Goal: Find contact information: Find contact information

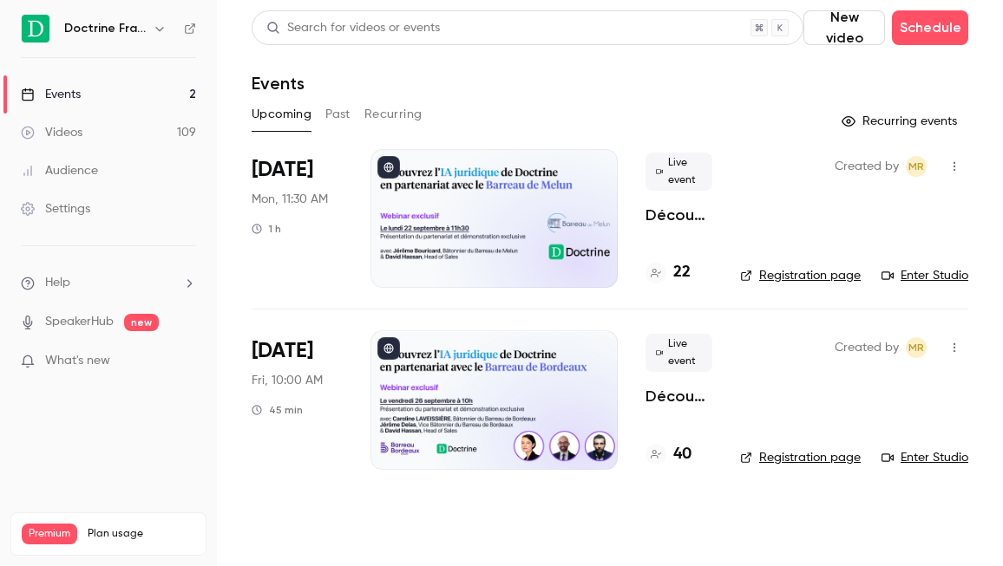
click at [163, 28] on icon "button" at bounding box center [160, 29] width 14 height 14
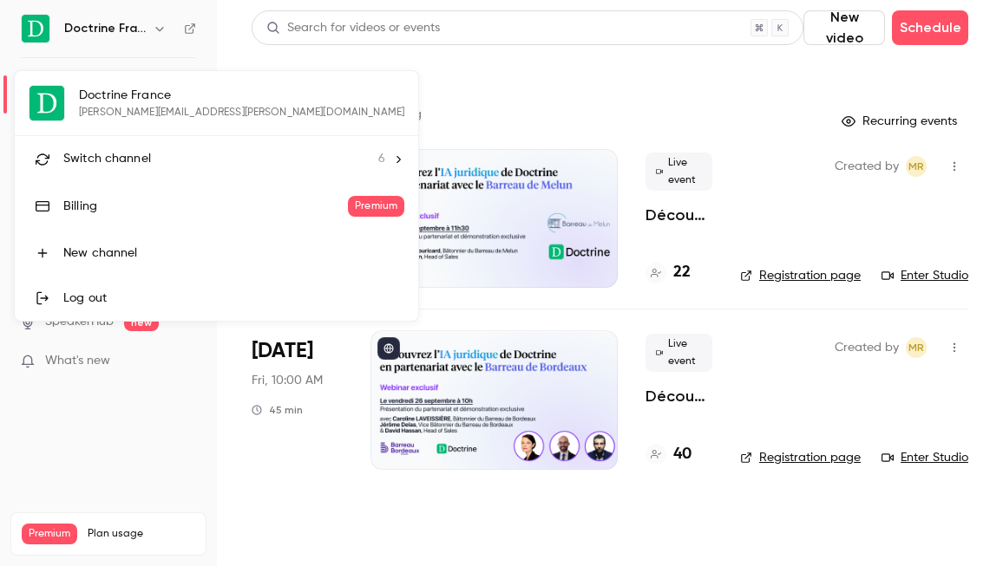
click at [116, 166] on span "Switch channel" at bounding box center [107, 159] width 88 height 18
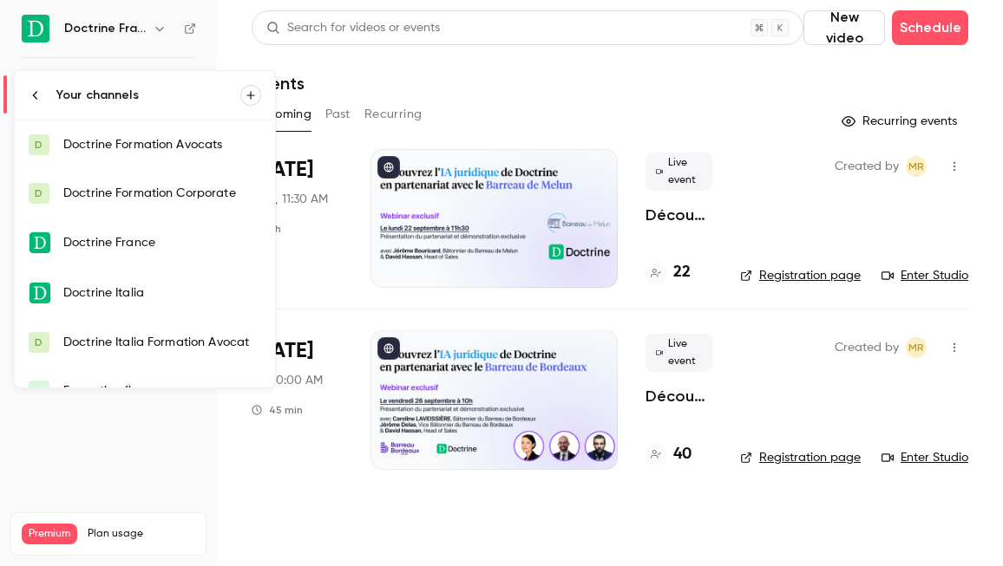
click at [113, 188] on div "Doctrine Formation Corporate" at bounding box center [162, 193] width 198 height 17
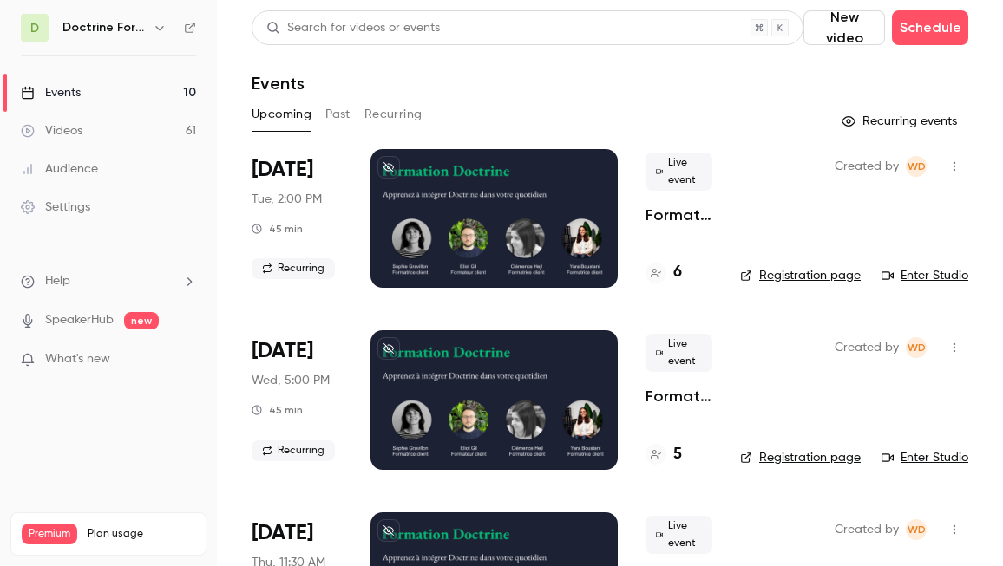
click at [164, 27] on icon "button" at bounding box center [160, 28] width 14 height 14
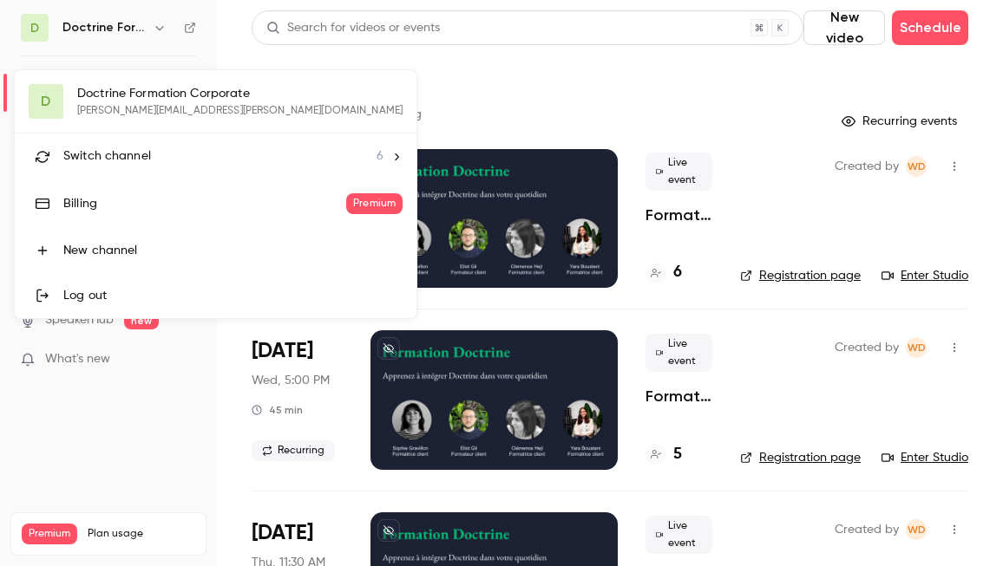
click at [126, 162] on span "Switch channel" at bounding box center [107, 156] width 88 height 18
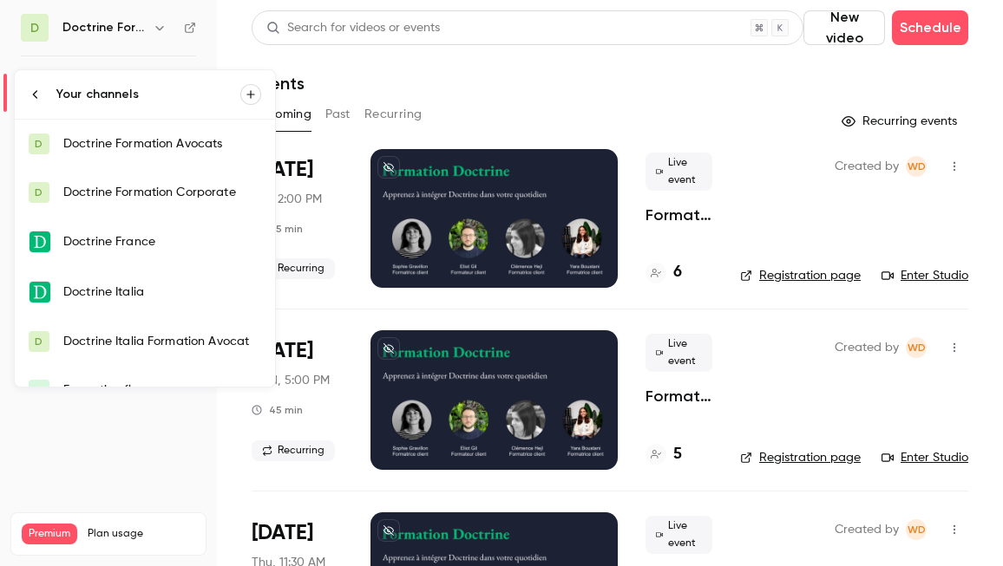
click at [129, 157] on link "D Doctrine Formation Avocats" at bounding box center [145, 144] width 260 height 49
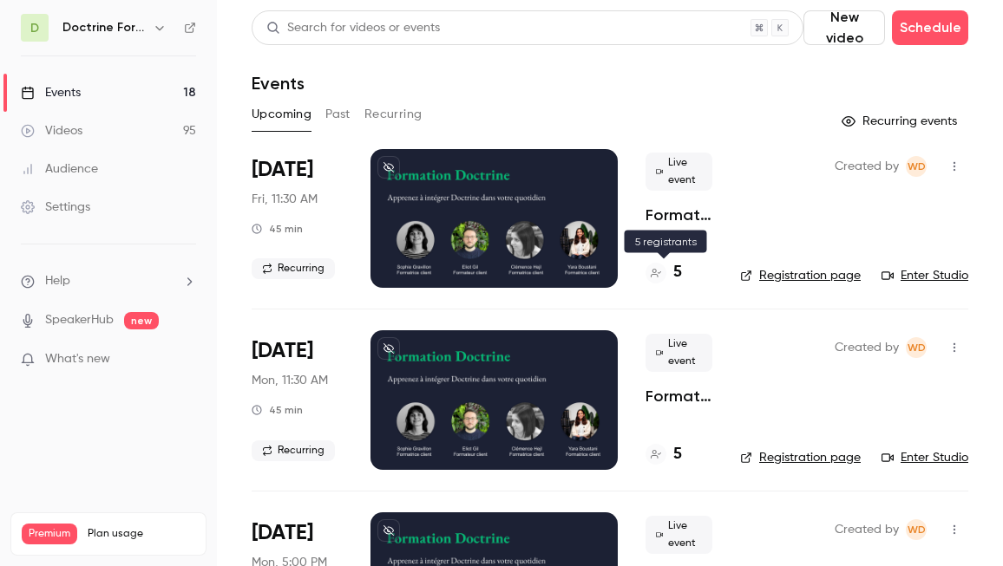
click at [675, 281] on h4 "5" at bounding box center [677, 272] width 9 height 23
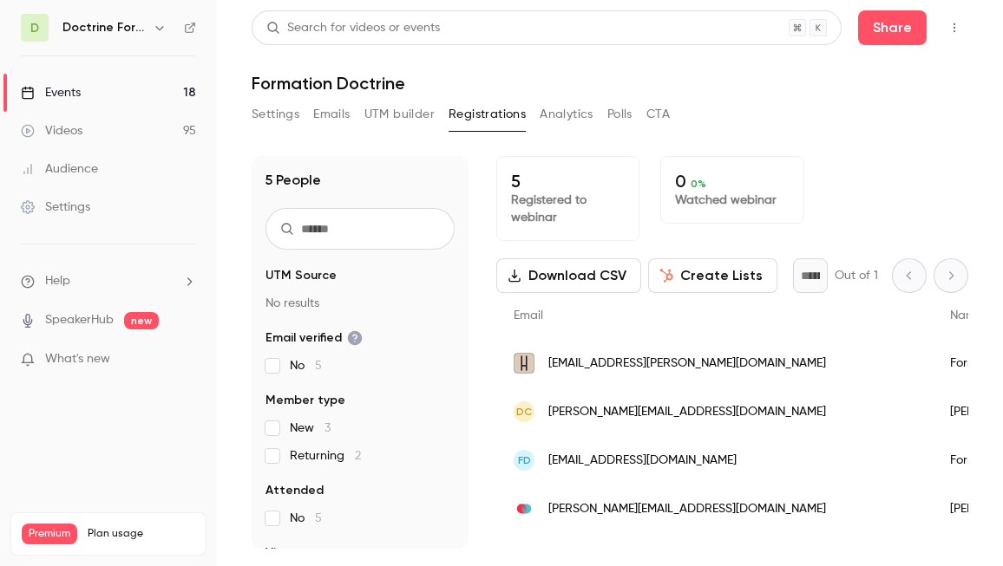
scroll to position [33, 0]
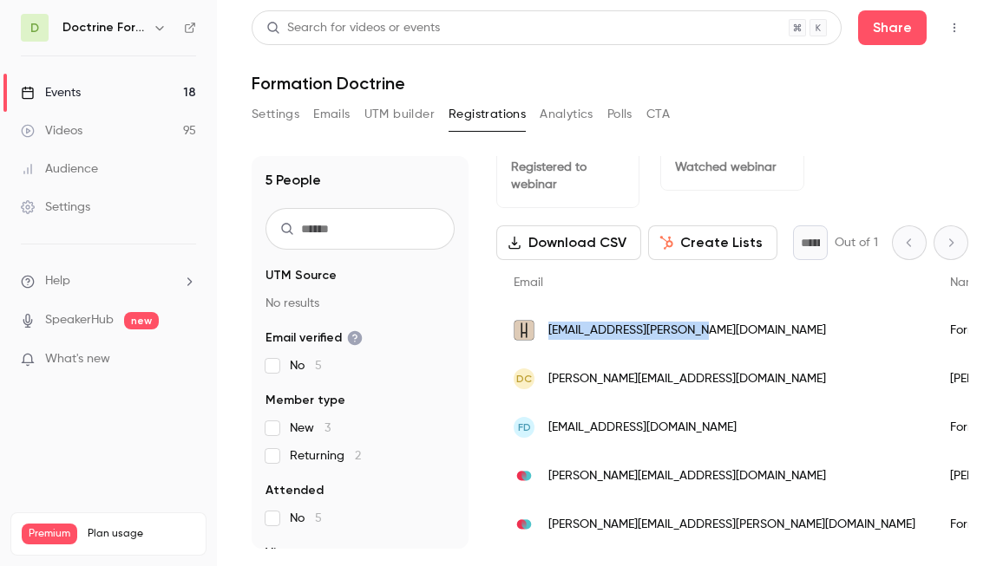
drag, startPoint x: 548, startPoint y: 330, endPoint x: 694, endPoint y: 331, distance: 145.7
click at [694, 331] on div "[EMAIL_ADDRESS][PERSON_NAME][DOMAIN_NAME]" at bounding box center [714, 330] width 436 height 49
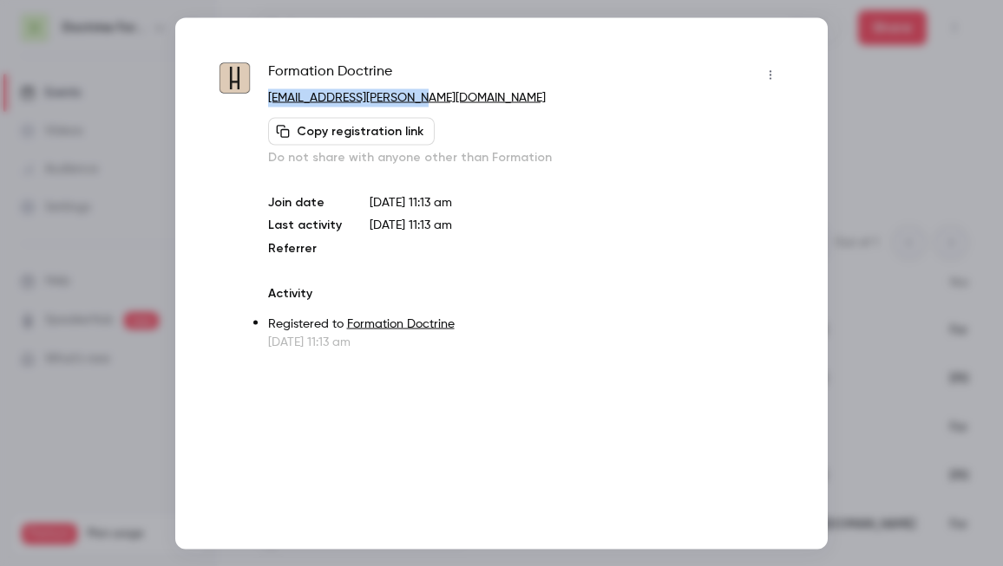
copy link "[EMAIL_ADDRESS][PERSON_NAME][DOMAIN_NAME]"
click at [812, 95] on div "Formation Doctrine raissa@hajjar-avocat.com Copy registration link Do not share…" at bounding box center [501, 283] width 652 height 532
click at [855, 111] on div at bounding box center [501, 283] width 1003 height 566
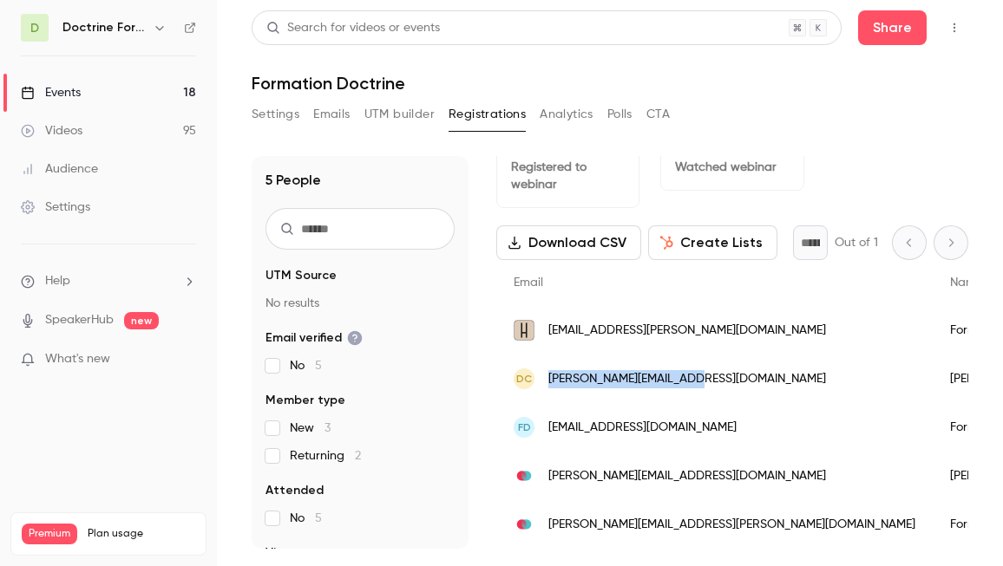
drag, startPoint x: 549, startPoint y: 383, endPoint x: 708, endPoint y: 384, distance: 158.8
click at [708, 384] on div "DC deana.couraud@avocat.fr" at bounding box center [714, 379] width 436 height 49
copy span "deana.couraud@avocat.fr"
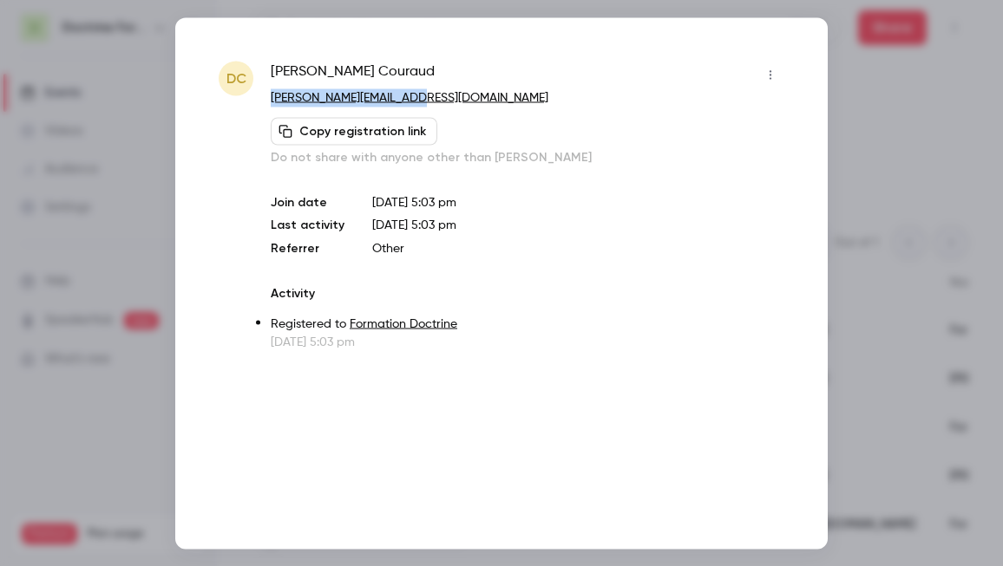
copy link "deana.couraud@avocat.fr"
click at [866, 232] on div at bounding box center [501, 283] width 1003 height 566
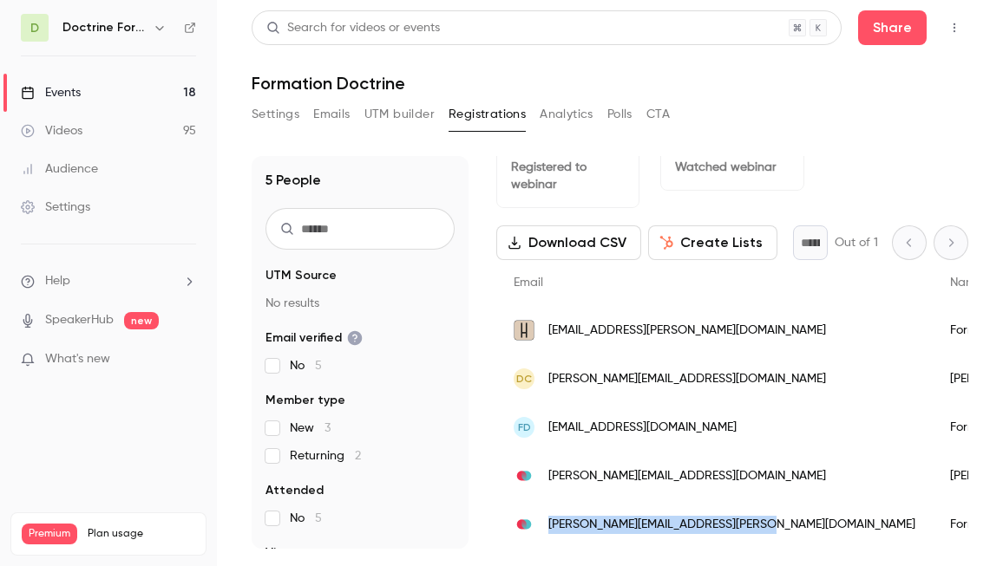
drag, startPoint x: 546, startPoint y: 528, endPoint x: 765, endPoint y: 529, distance: 219.5
click at [765, 529] on div "eleonore.favero@adlane-avocats.com" at bounding box center [714, 525] width 436 height 49
copy span "eleonore.favero@adlane-avocats.com"
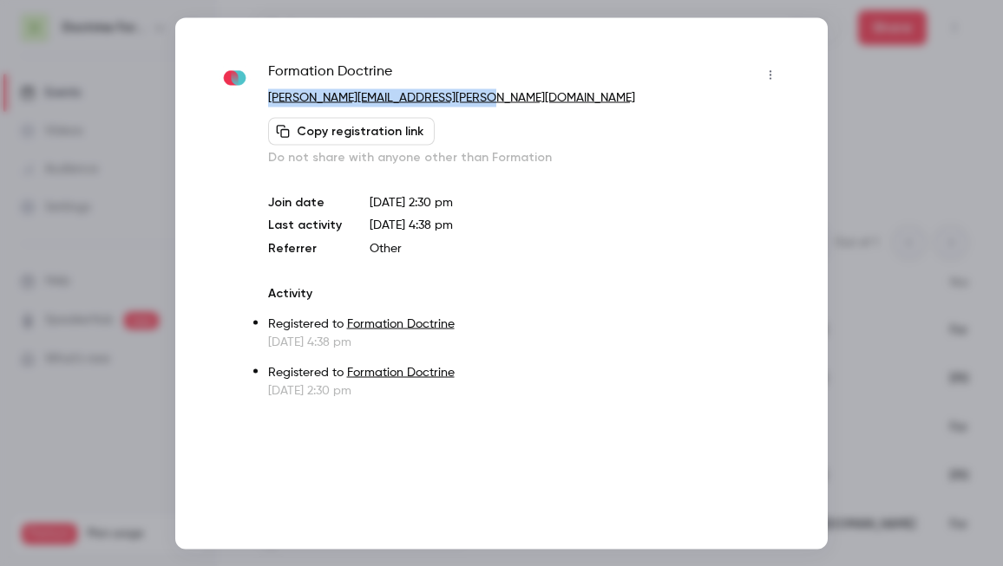
drag, startPoint x: 264, startPoint y: 101, endPoint x: 520, endPoint y: 101, distance: 256.8
click at [520, 101] on div "Formation Doctrine eleonore.favero@adlane-avocats.com Copy registration link Do…" at bounding box center [502, 230] width 566 height 338
copy link "eleonore.favero@adlane-avocats.com"
click at [833, 173] on div at bounding box center [501, 283] width 1003 height 566
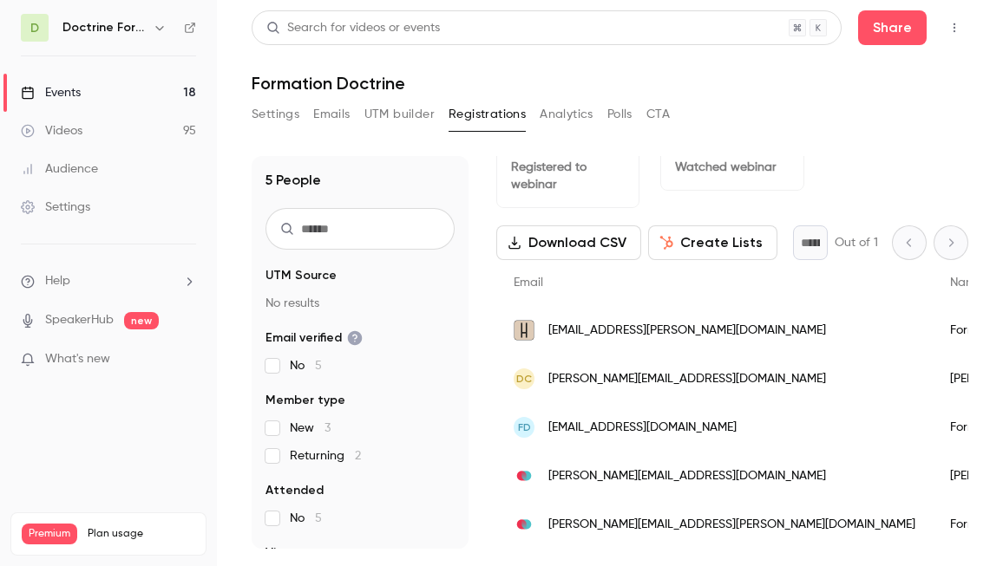
click at [150, 29] on button "button" at bounding box center [159, 27] width 21 height 21
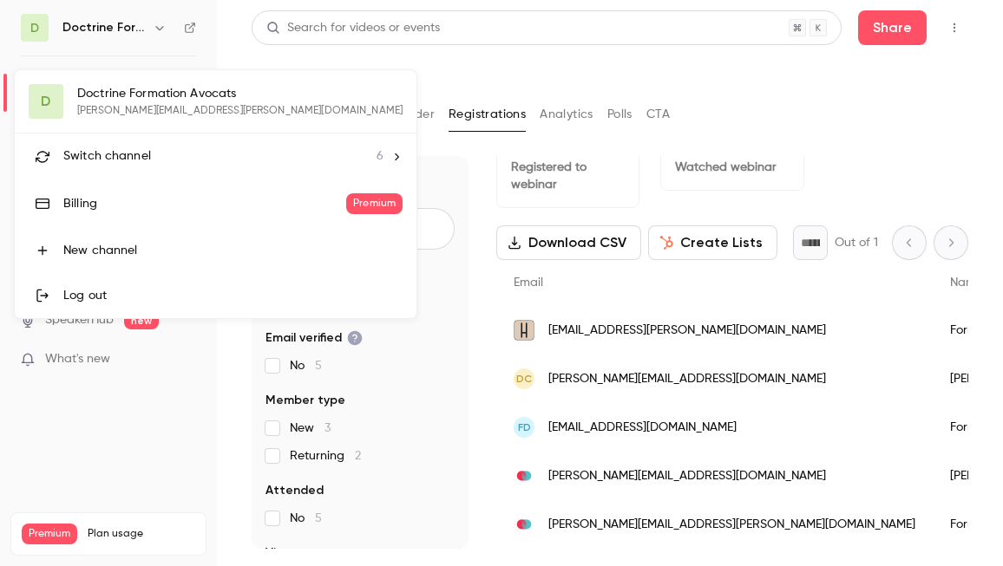
click at [141, 141] on li "Switch channel 6" at bounding box center [216, 157] width 402 height 46
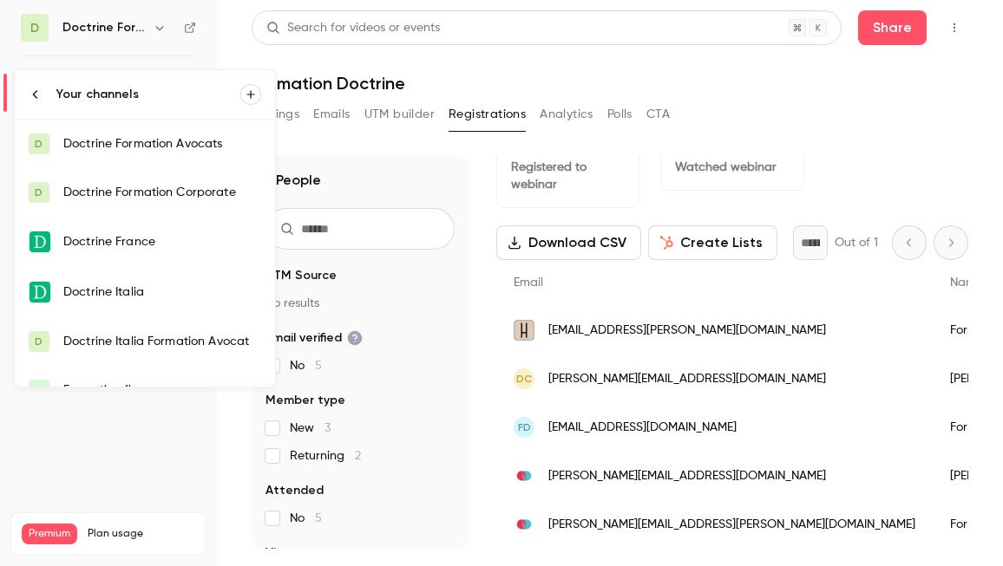
click at [141, 141] on div "Doctrine Formation Avocats" at bounding box center [162, 143] width 198 height 17
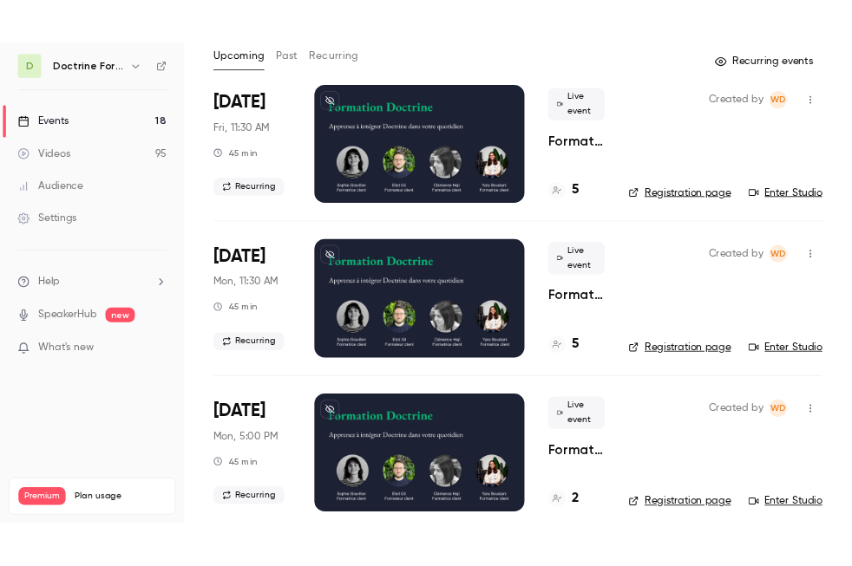
scroll to position [59, 0]
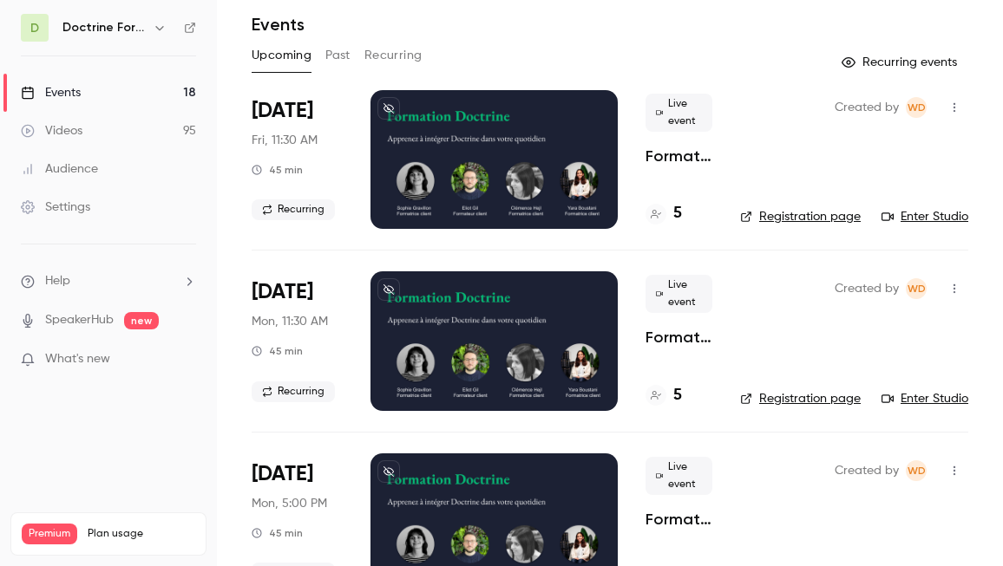
click at [747, 298] on div "Created by WD Registration page Enter Studio" at bounding box center [854, 341] width 228 height 139
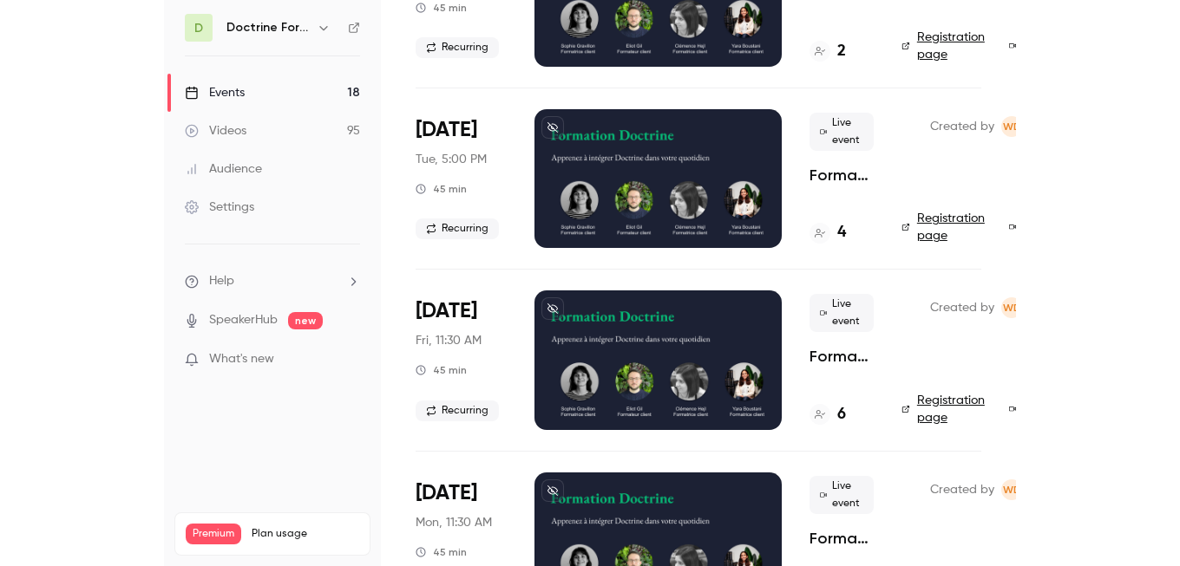
scroll to position [586, 0]
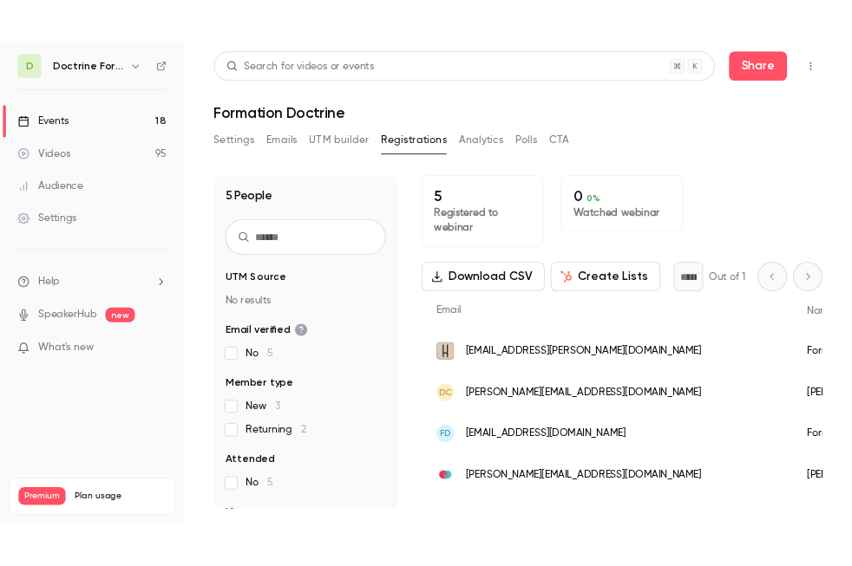
scroll to position [33, 0]
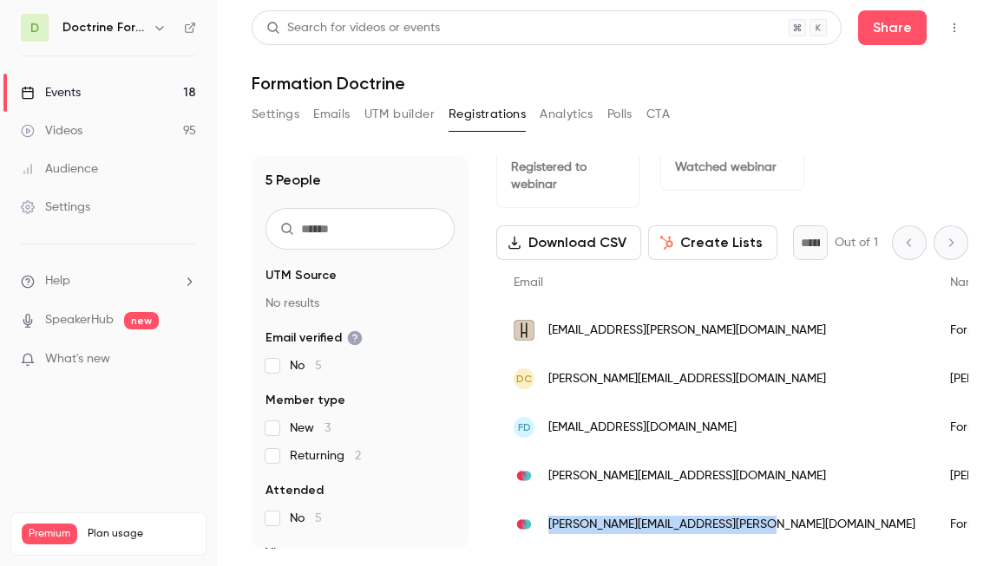
drag, startPoint x: 548, startPoint y: 529, endPoint x: 773, endPoint y: 527, distance: 224.7
click at [773, 527] on div "eleonore.favero@adlane-avocats.com" at bounding box center [714, 525] width 436 height 49
copy span "eleonore.favero@adlane-avocats.com"
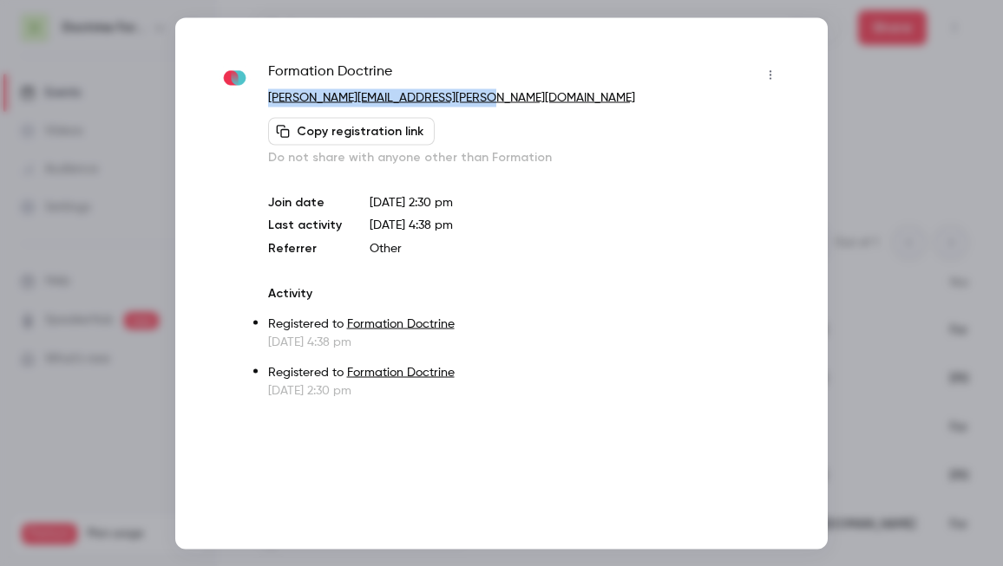
copy link "eleonore.favero@adlane-avocats.com"
click at [927, 253] on div at bounding box center [501, 283] width 1003 height 566
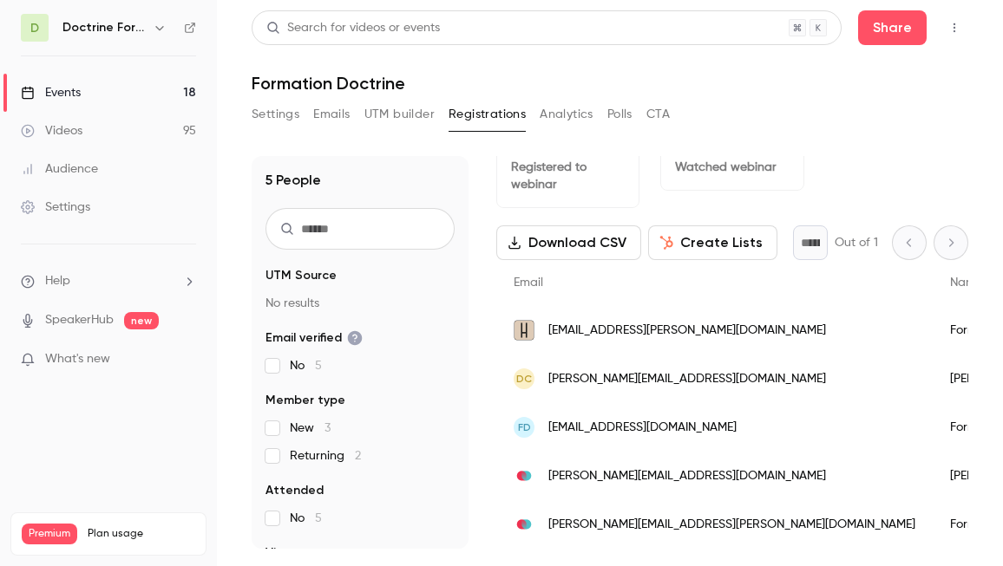
click at [550, 481] on span "sonya.younsi@adlane-avocats.com" at bounding box center [687, 477] width 278 height 18
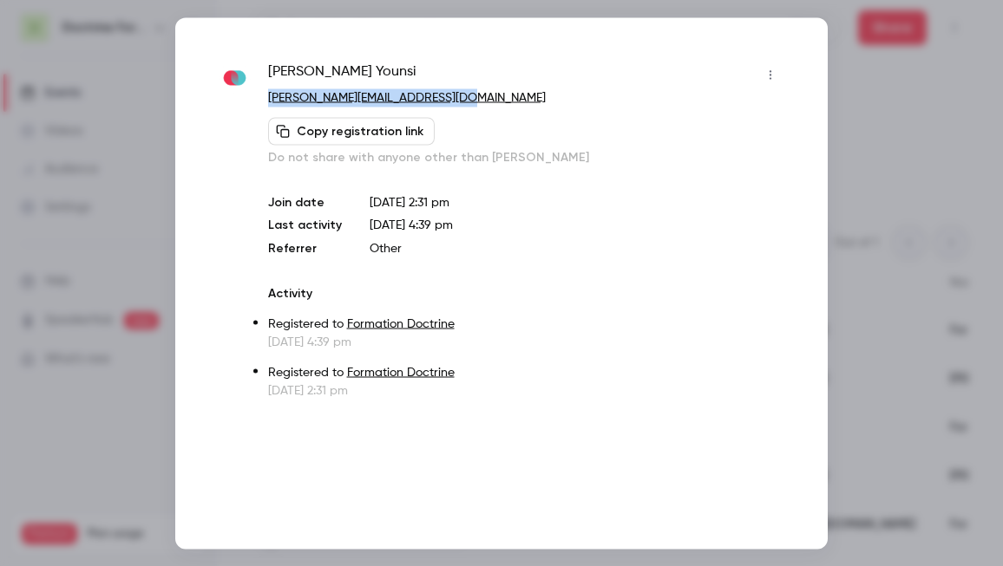
copy link "sonya.younsi@adlane-avocats.com"
click at [818, 45] on div "Sonya Younsi sonya.younsi@adlane-avocats.com Copy registration link Do not shar…" at bounding box center [501, 283] width 652 height 532
click at [865, 144] on div at bounding box center [501, 283] width 1003 height 566
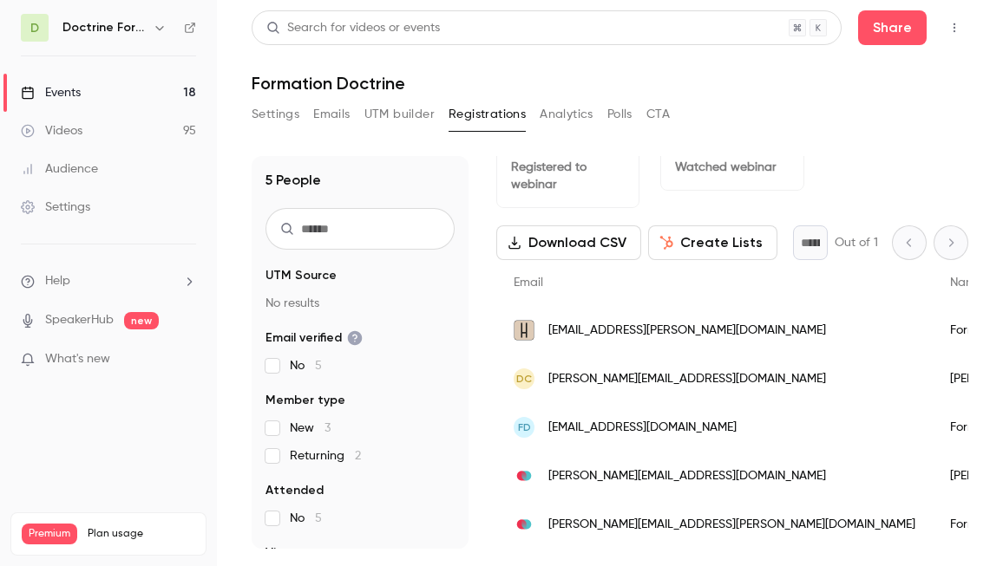
click at [601, 385] on span "deana.couraud@avocat.fr" at bounding box center [687, 379] width 278 height 18
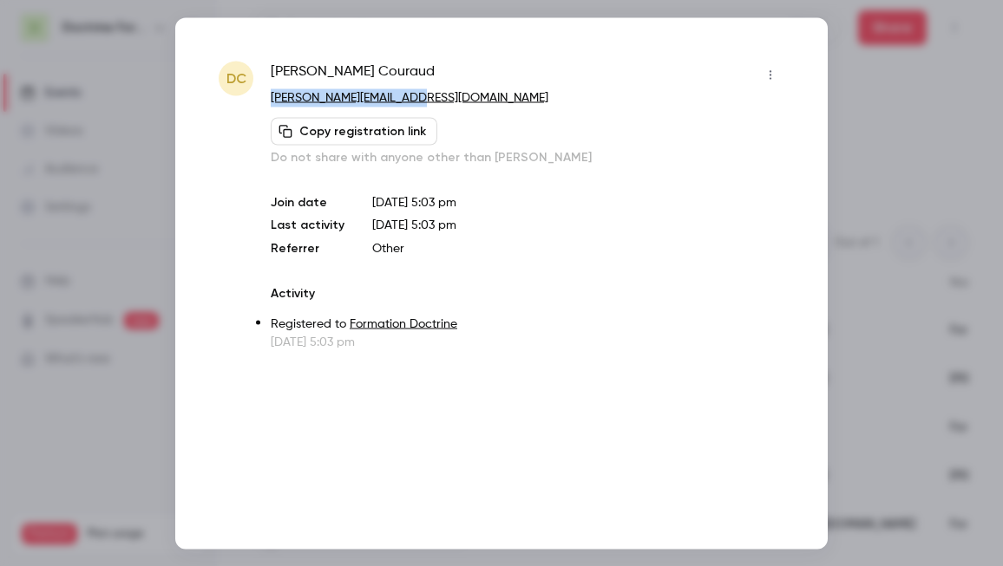
copy link "deana.couraud@avocat.fr"
click at [849, 126] on div at bounding box center [501, 283] width 1003 height 566
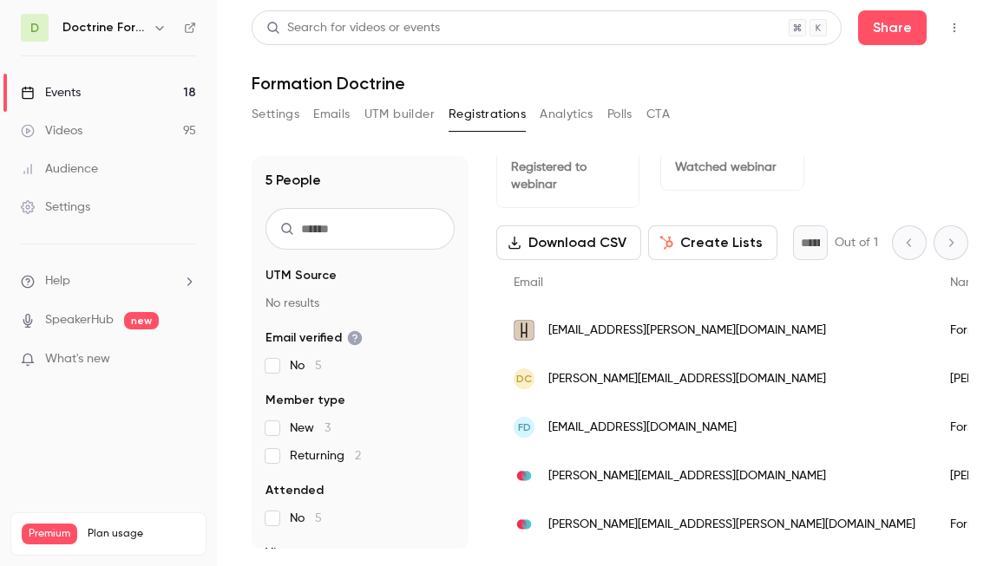
click at [621, 433] on span "sa@sarahgelincarron.fr" at bounding box center [642, 428] width 188 height 18
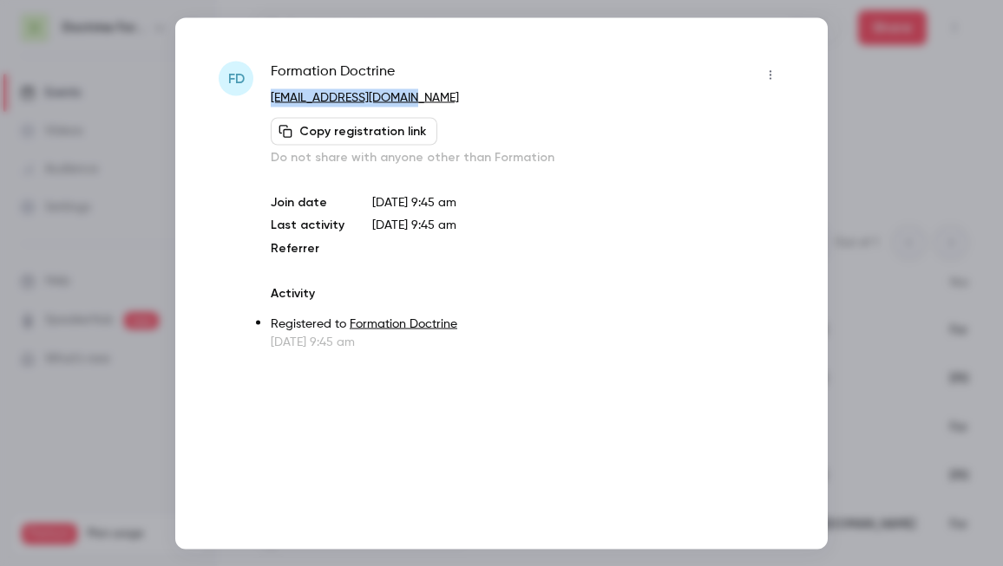
copy link "sa@sarahgelincarron.fr"
click at [289, 265] on div "Formation Doctrine sa@sarahgelincarron.fr Copy registration link Do not share w…" at bounding box center [528, 206] width 514 height 290
click at [875, 108] on div at bounding box center [501, 283] width 1003 height 566
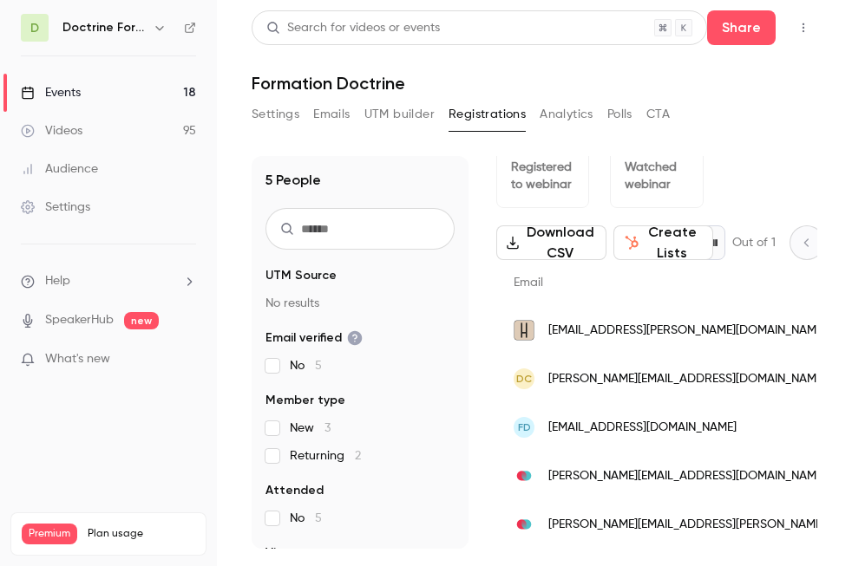
click at [154, 31] on icon "button" at bounding box center [160, 28] width 14 height 14
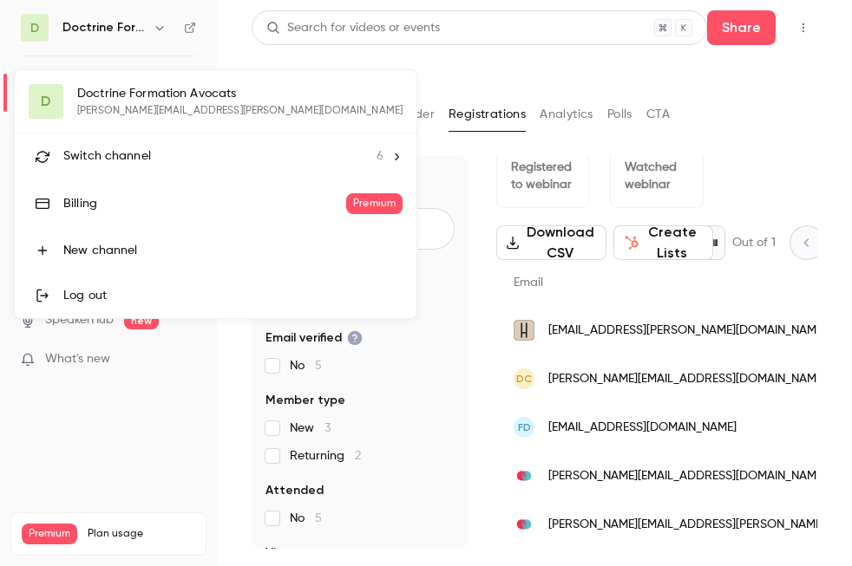
click at [122, 167] on li "Switch channel 6" at bounding box center [216, 157] width 402 height 46
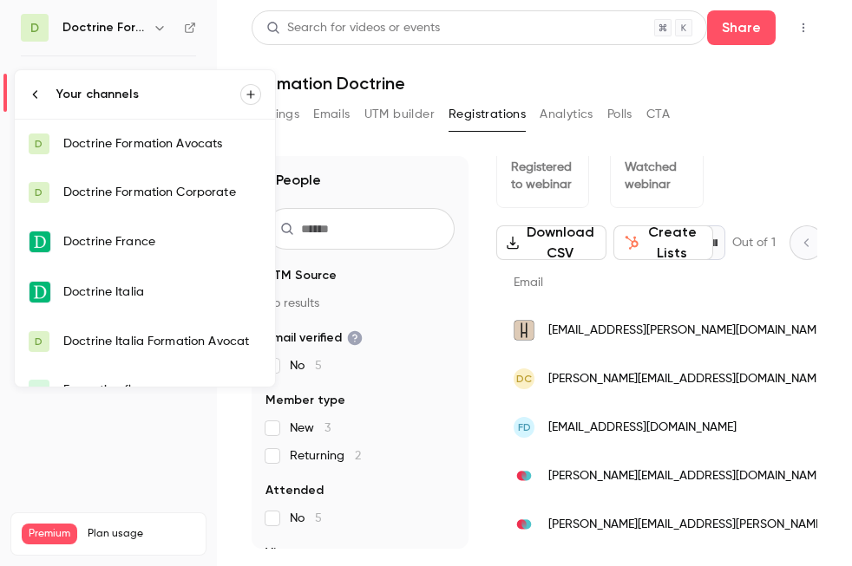
click at [162, 149] on div "Doctrine Formation Avocats" at bounding box center [162, 143] width 198 height 17
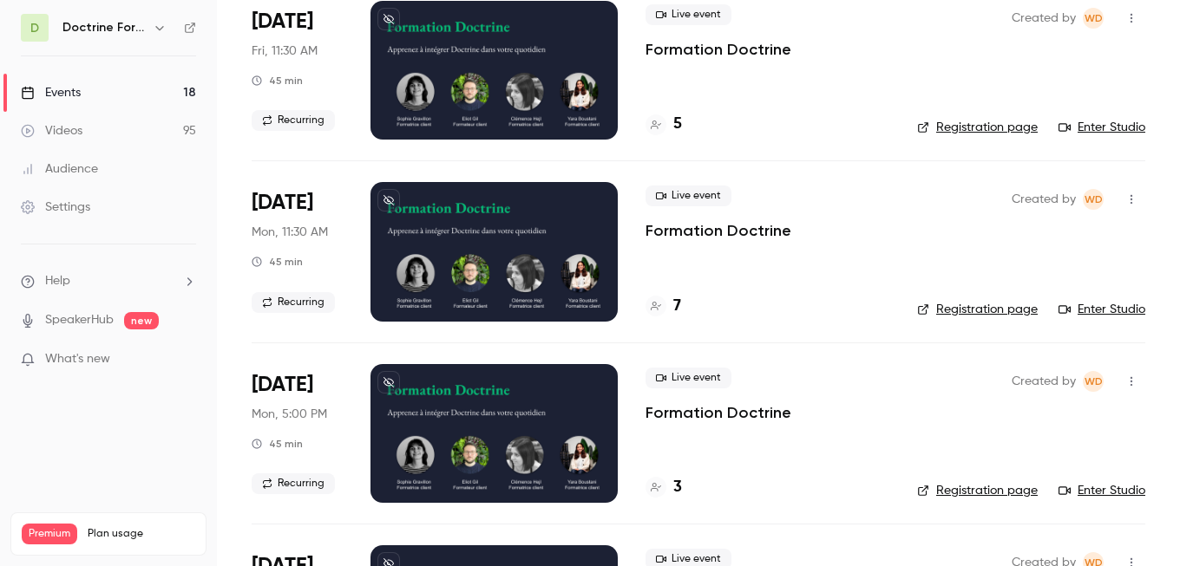
scroll to position [154, 0]
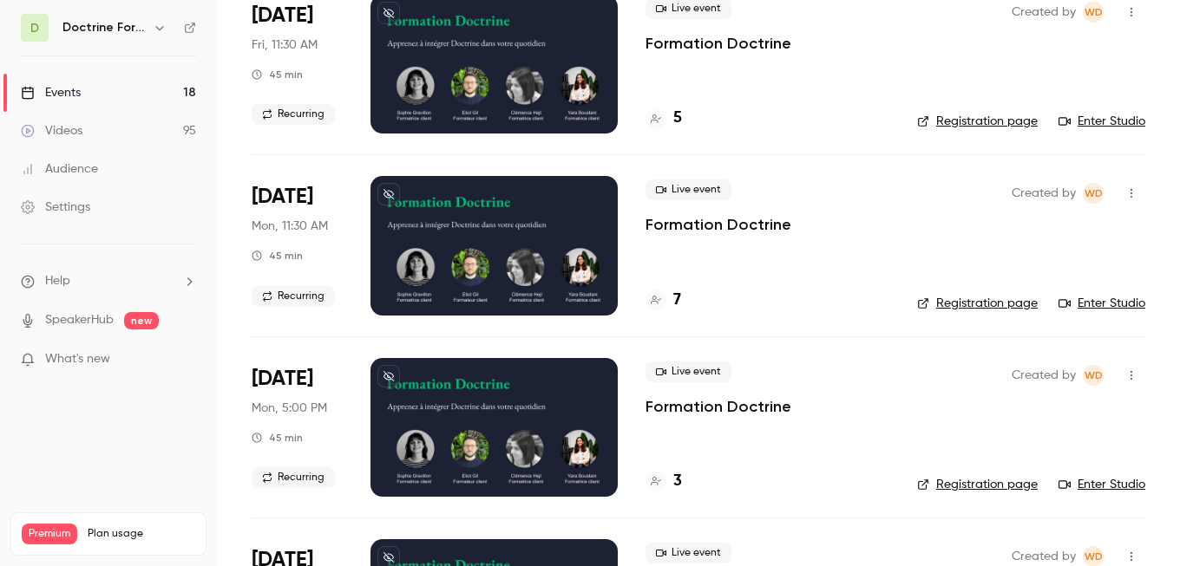
click at [666, 290] on div "7" at bounding box center [663, 300] width 36 height 23
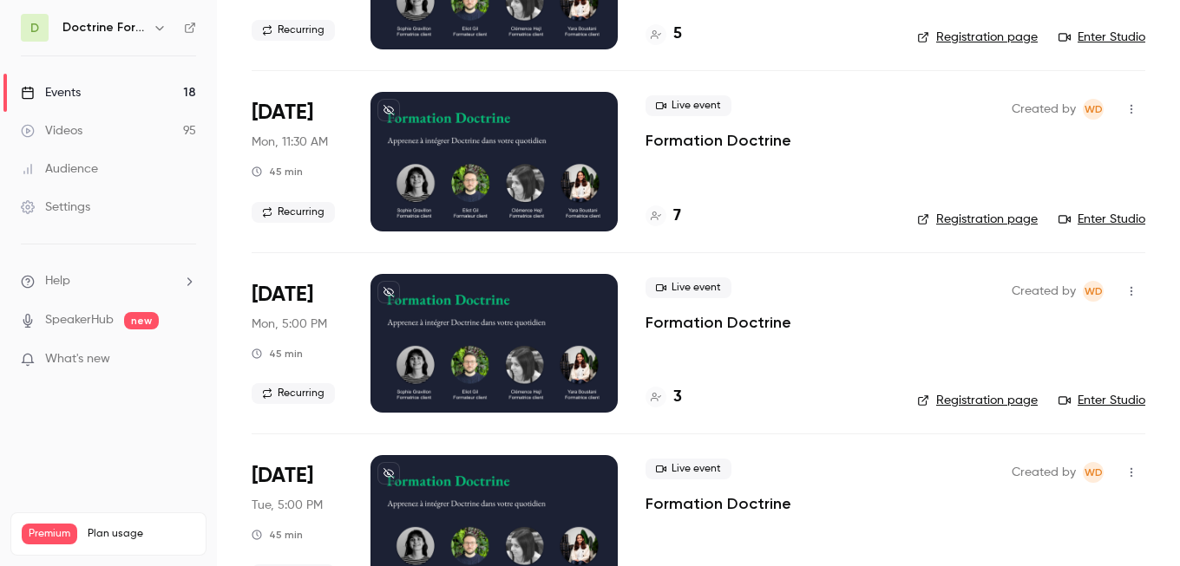
scroll to position [243, 0]
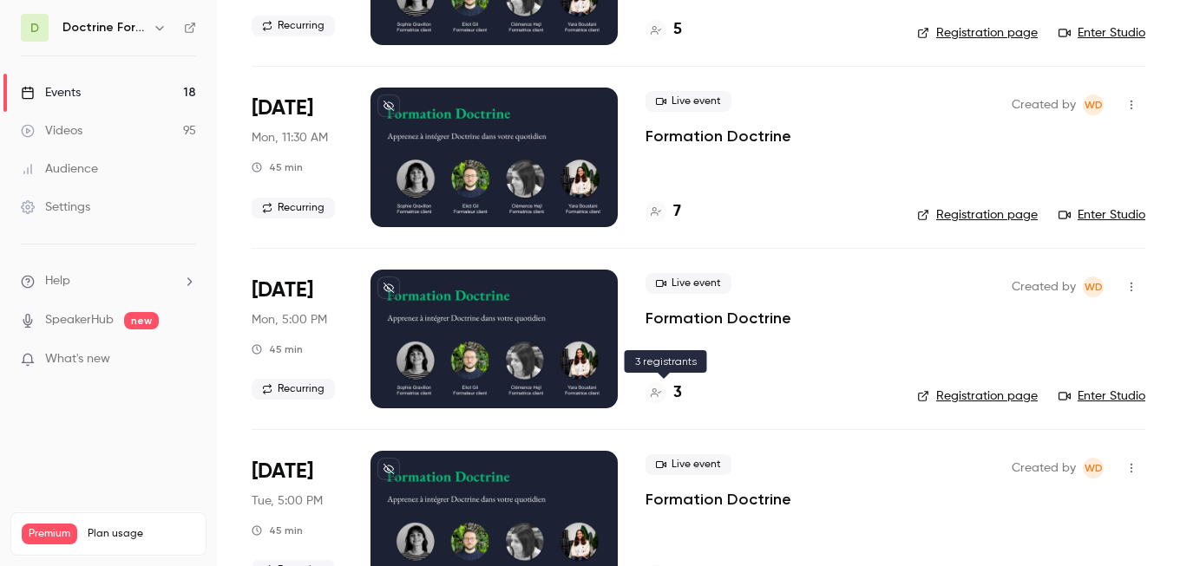
click at [677, 393] on h4 "3" at bounding box center [677, 393] width 9 height 23
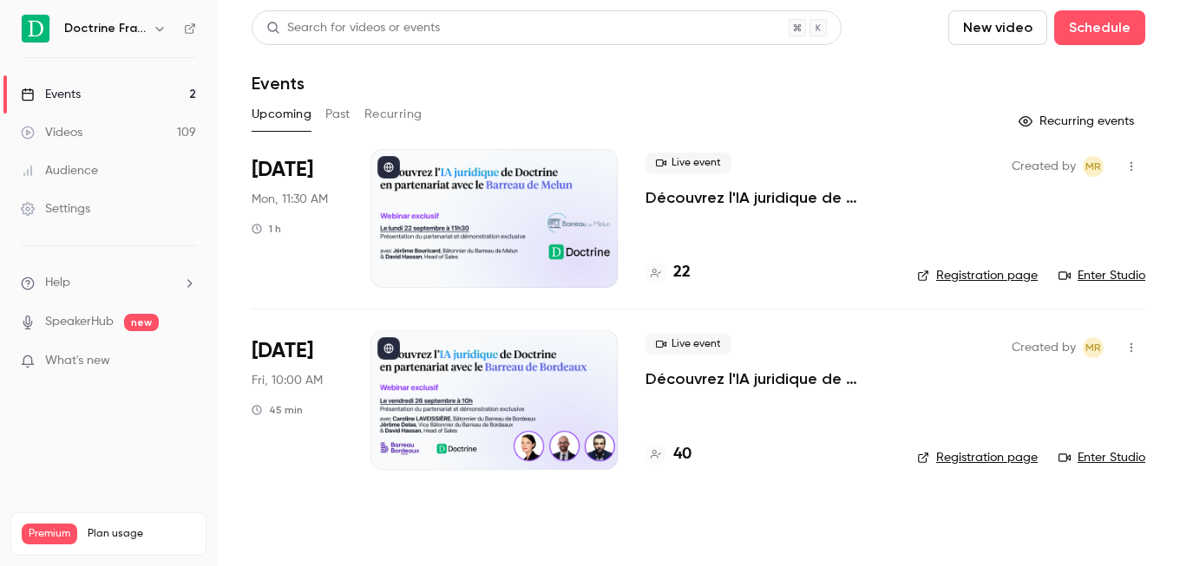
click at [484, 117] on div "Upcoming Past Recurring" at bounding box center [698, 115] width 893 height 28
click at [156, 30] on icon "button" at bounding box center [160, 29] width 14 height 14
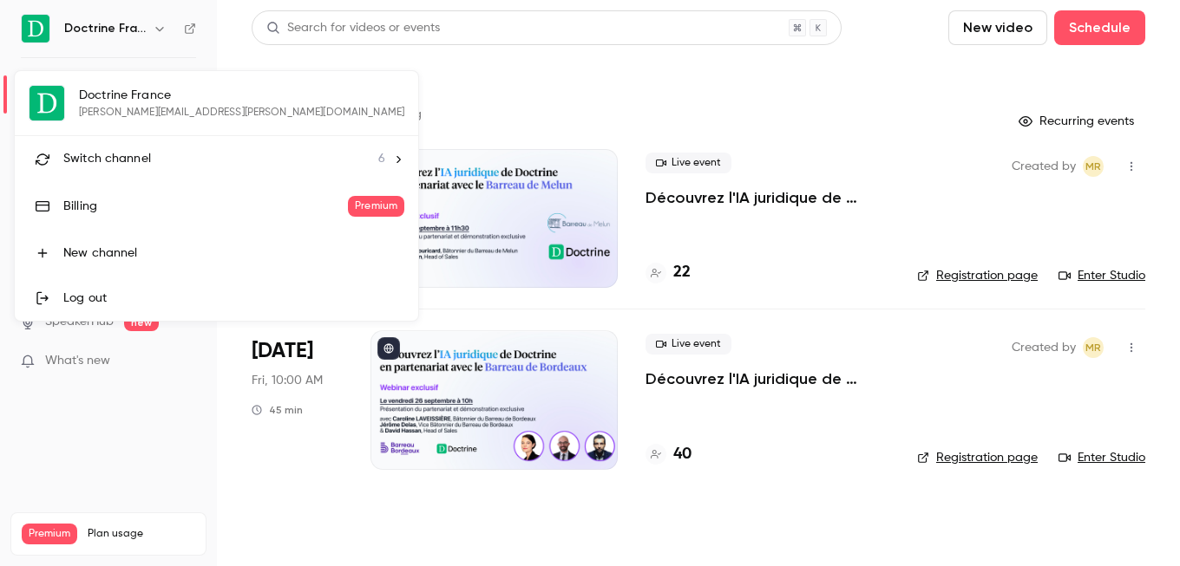
click at [131, 165] on span "Switch channel" at bounding box center [107, 159] width 88 height 18
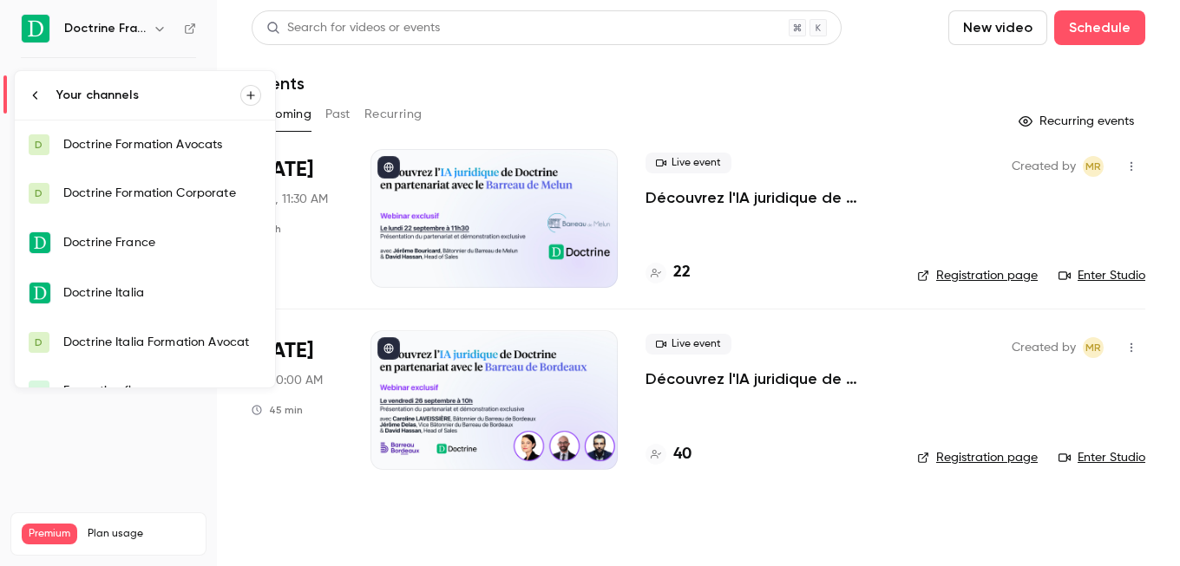
click at [134, 193] on div "Doctrine Formation Corporate" at bounding box center [162, 193] width 198 height 17
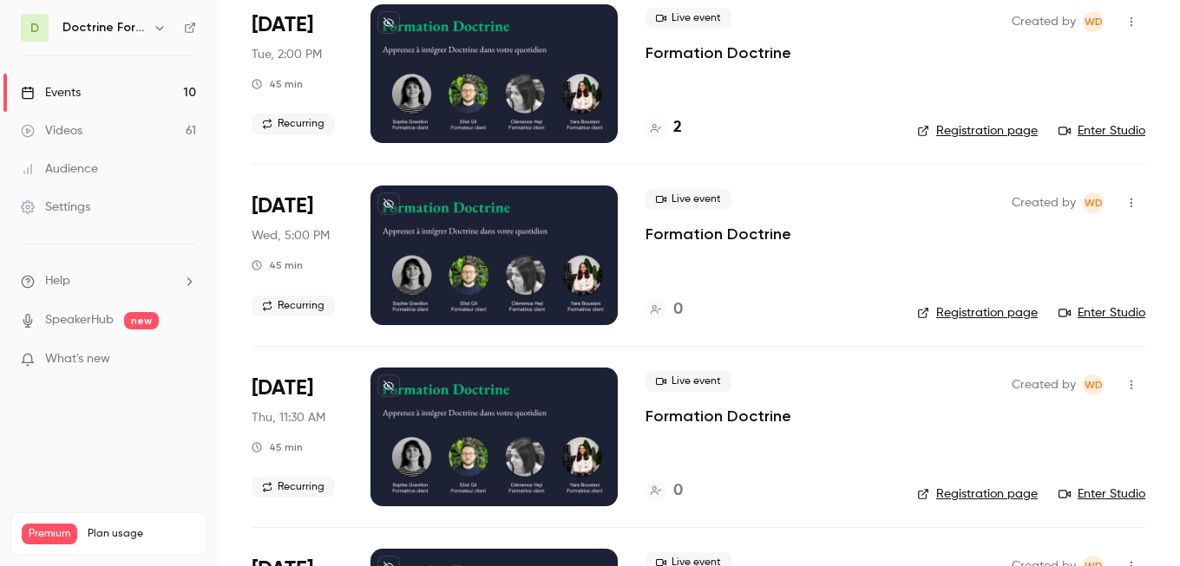
scroll to position [1236, 0]
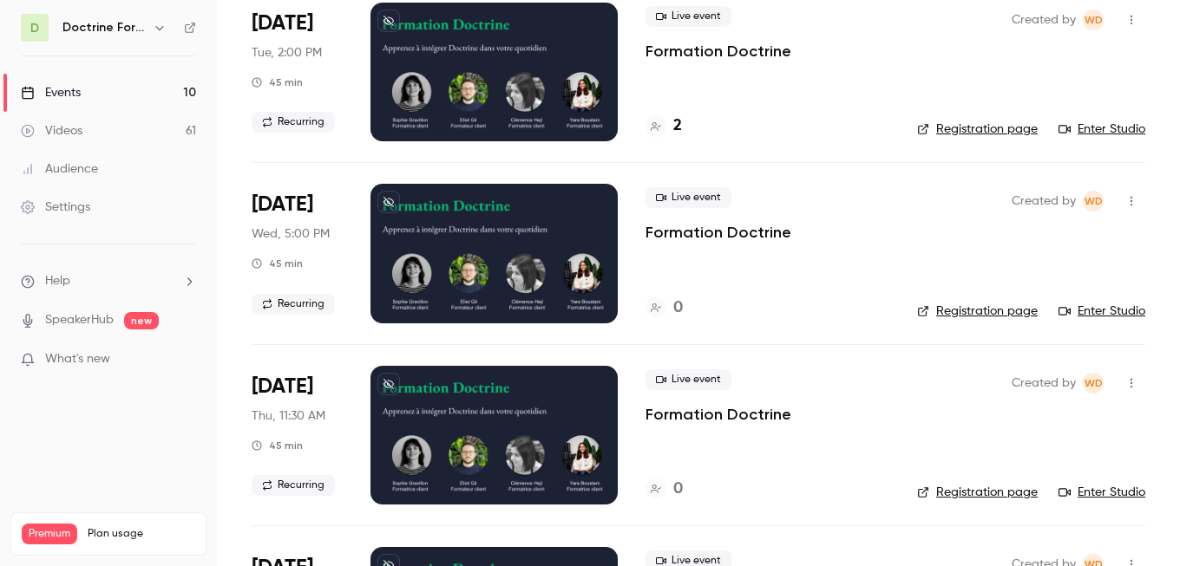
click at [160, 24] on icon "button" at bounding box center [160, 28] width 14 height 14
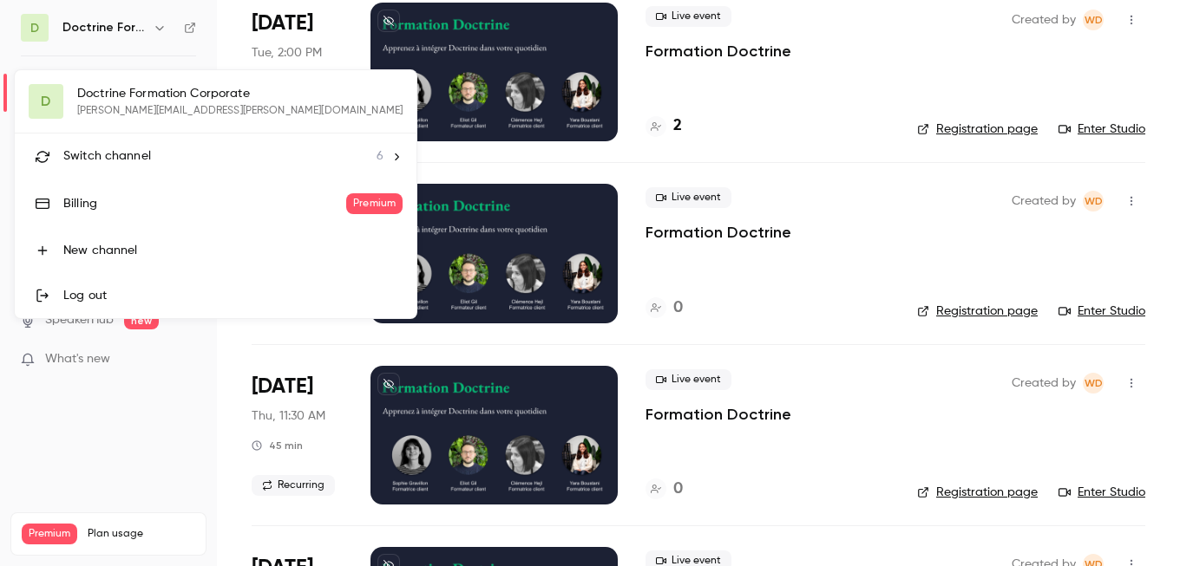
click at [142, 116] on div "D Doctrine Formation Corporate [EMAIL_ADDRESS][DOMAIN_NAME] Switch channel 6 Bi…" at bounding box center [216, 194] width 402 height 248
click at [142, 144] on li "Switch channel 6" at bounding box center [216, 157] width 402 height 46
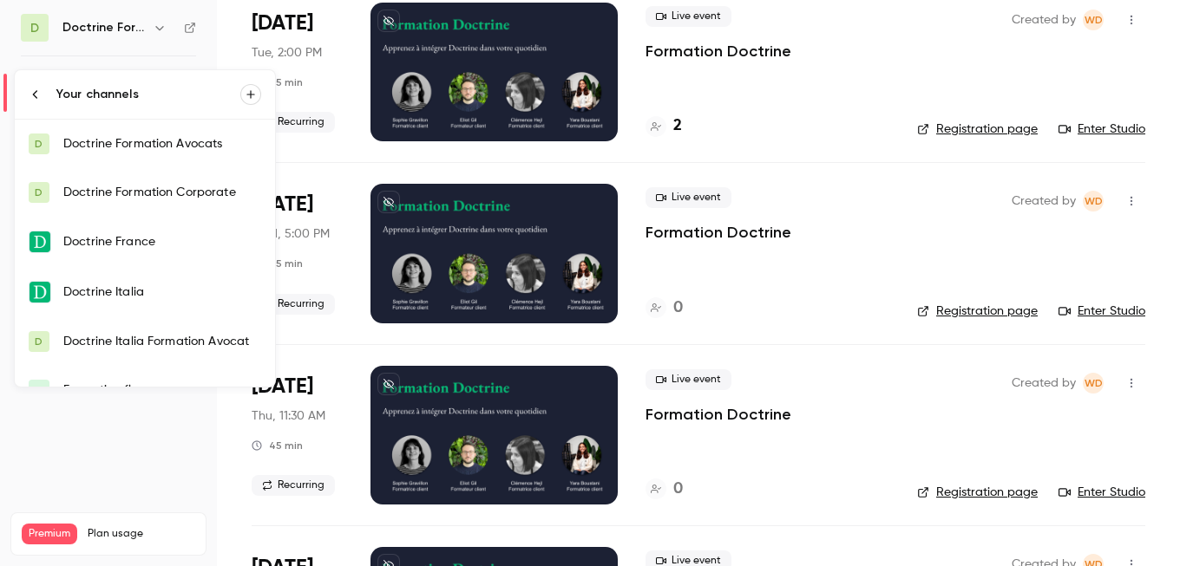
click at [138, 189] on div "Doctrine Formation Corporate" at bounding box center [162, 192] width 198 height 17
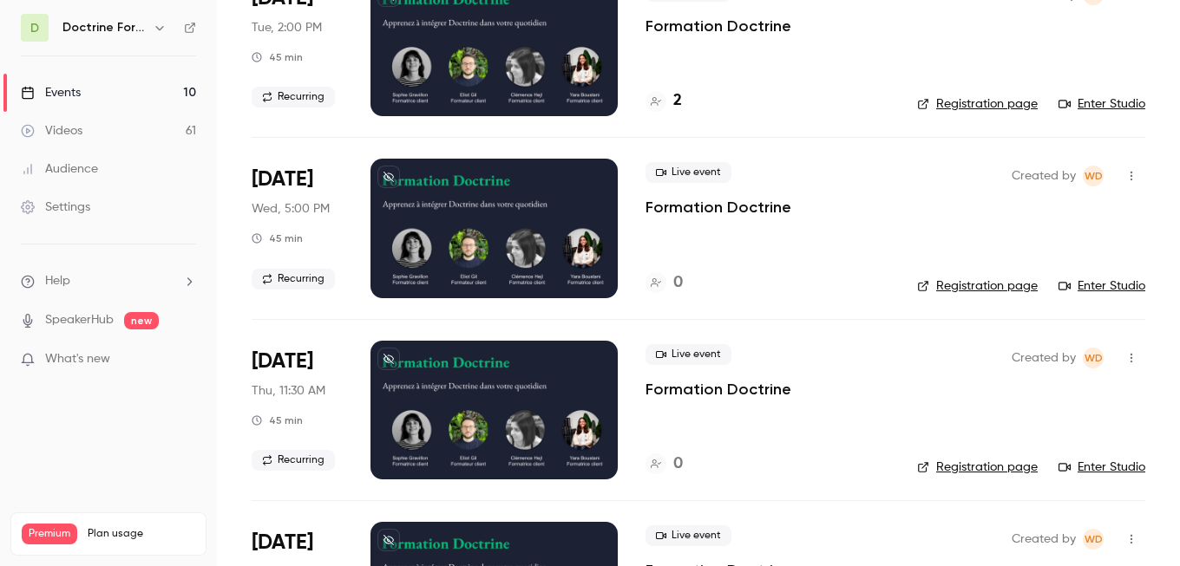
scroll to position [1263, 0]
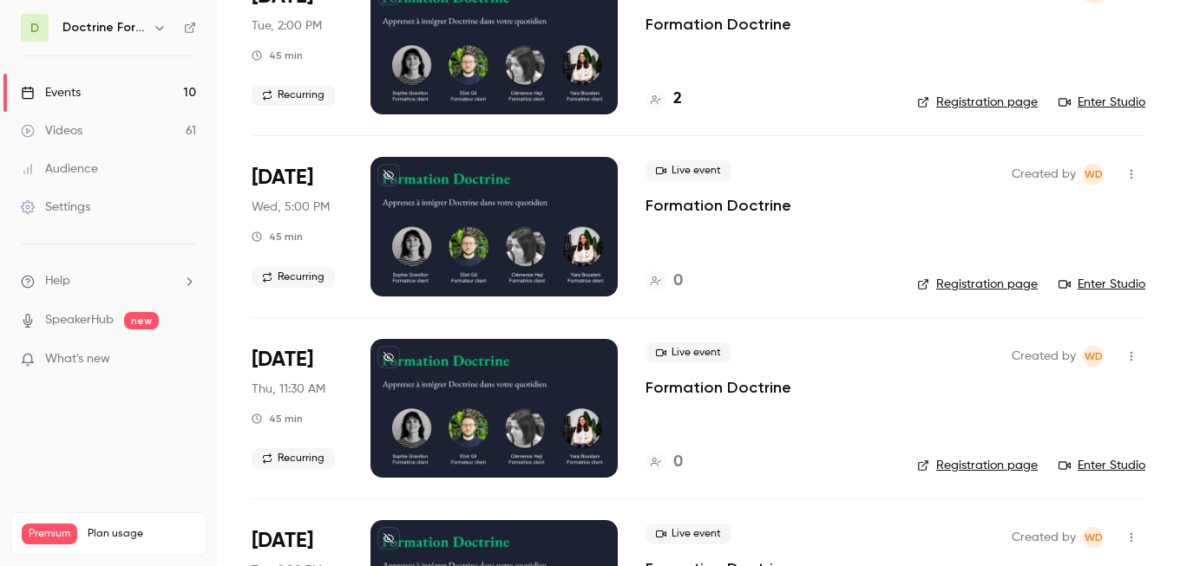
click at [147, 26] on div "Doctrine Formation Corporate" at bounding box center [116, 27] width 108 height 21
click at [159, 25] on icon "button" at bounding box center [160, 28] width 14 height 14
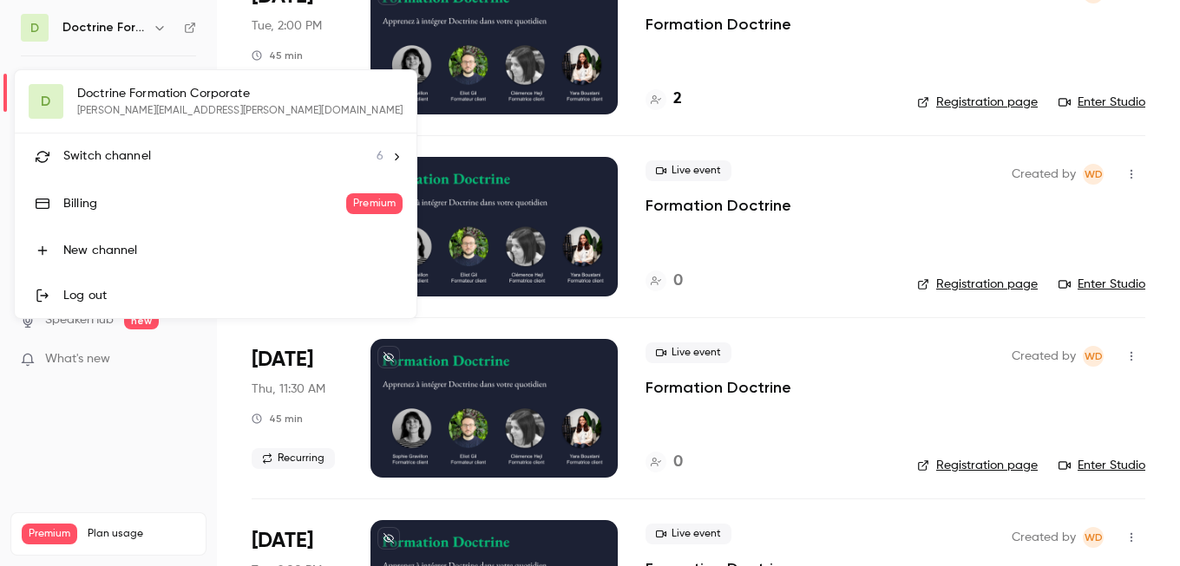
click at [128, 156] on span "Switch channel" at bounding box center [107, 156] width 88 height 18
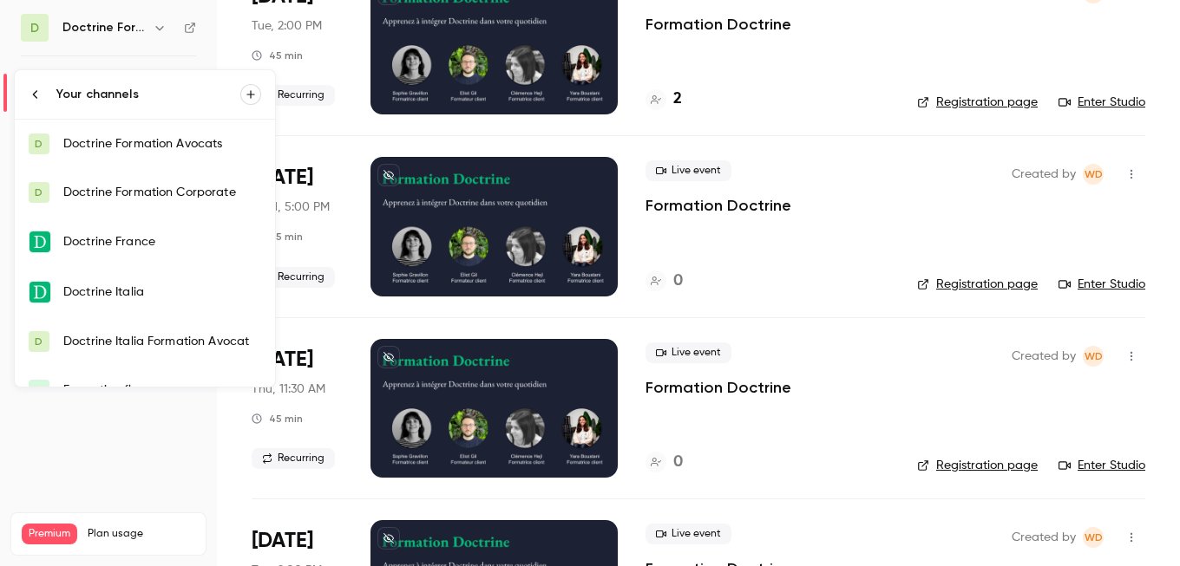
click at [131, 181] on link "D Doctrine Formation Corporate" at bounding box center [145, 192] width 260 height 49
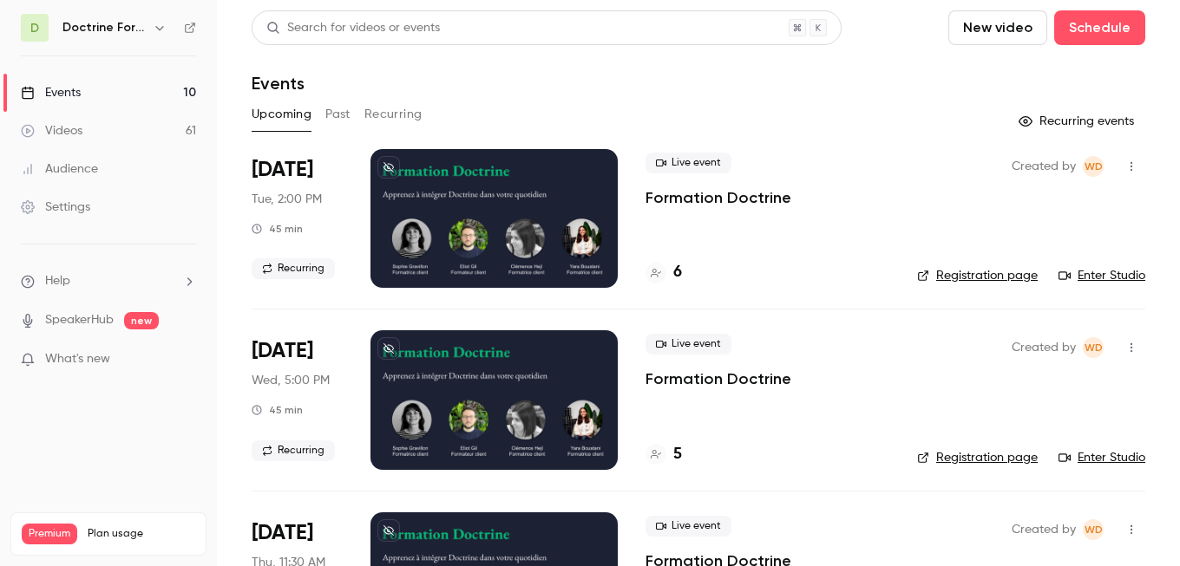
click at [153, 40] on div "D Doctrine Formation Corporate" at bounding box center [108, 28] width 175 height 28
click at [153, 18] on button "button" at bounding box center [159, 27] width 21 height 21
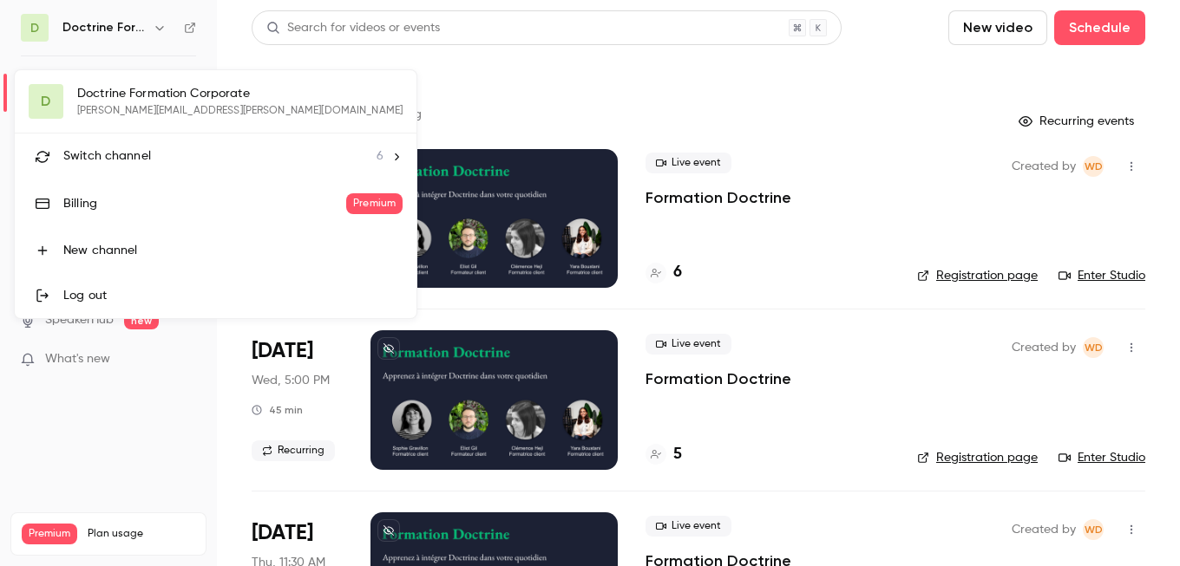
click at [142, 167] on li "Switch channel 6" at bounding box center [216, 157] width 402 height 46
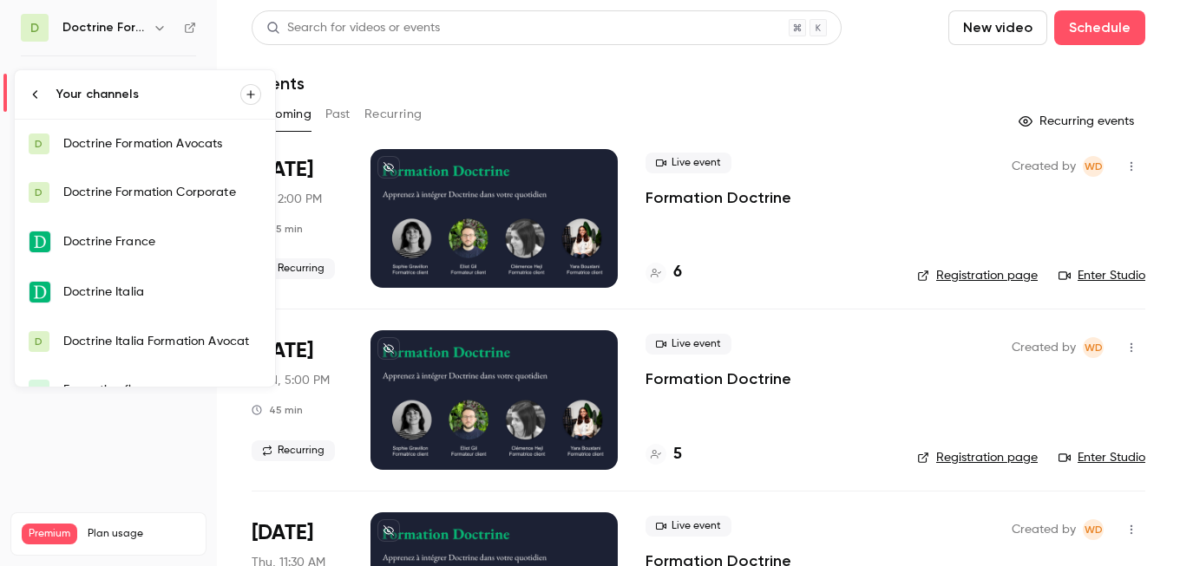
click at [146, 154] on link "D Doctrine Formation Avocats" at bounding box center [145, 144] width 260 height 49
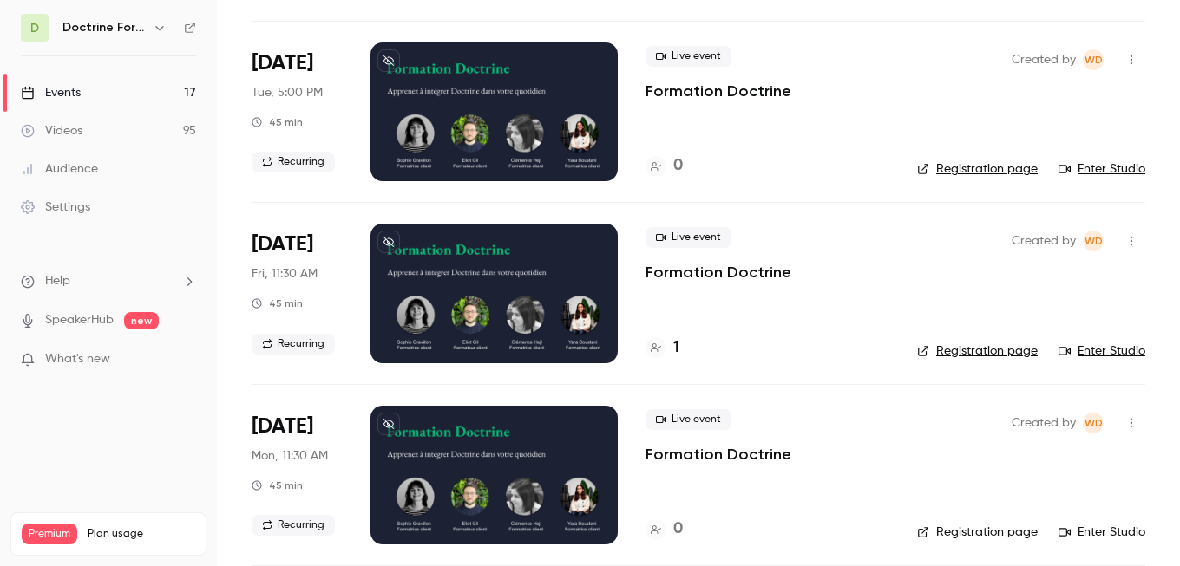
scroll to position [1921, 0]
